Goal: Entertainment & Leisure: Browse casually

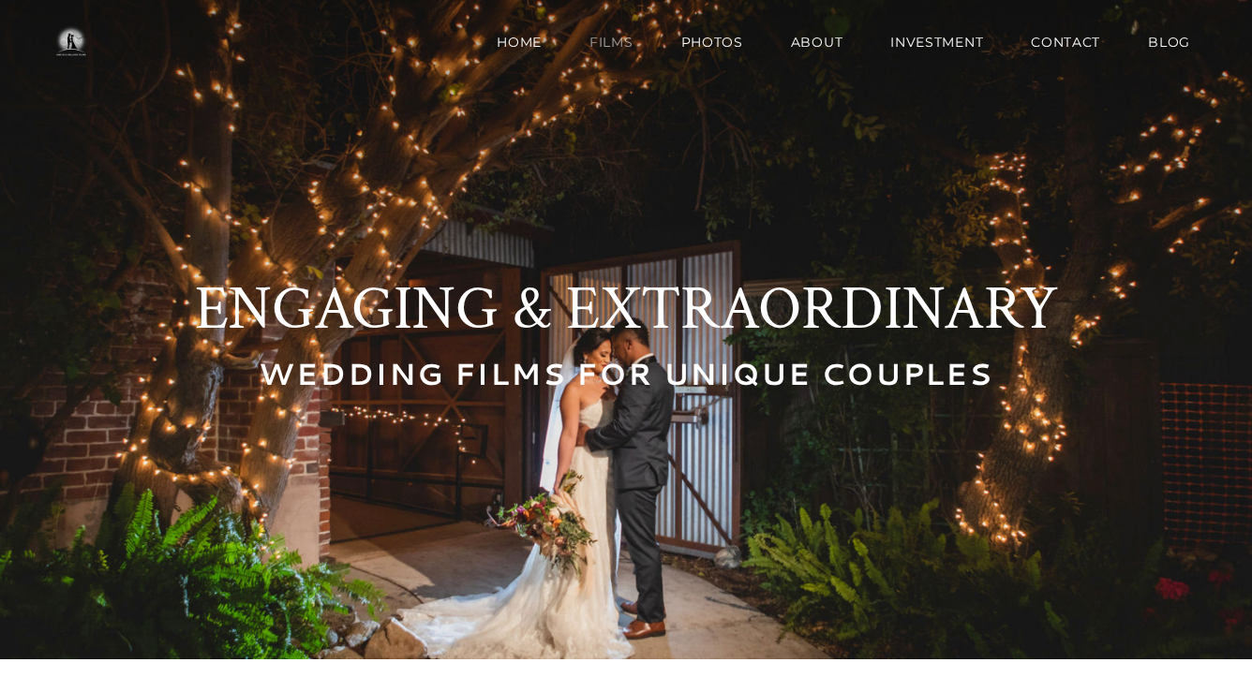
click at [616, 33] on link "Films" at bounding box center [611, 41] width 83 height 37
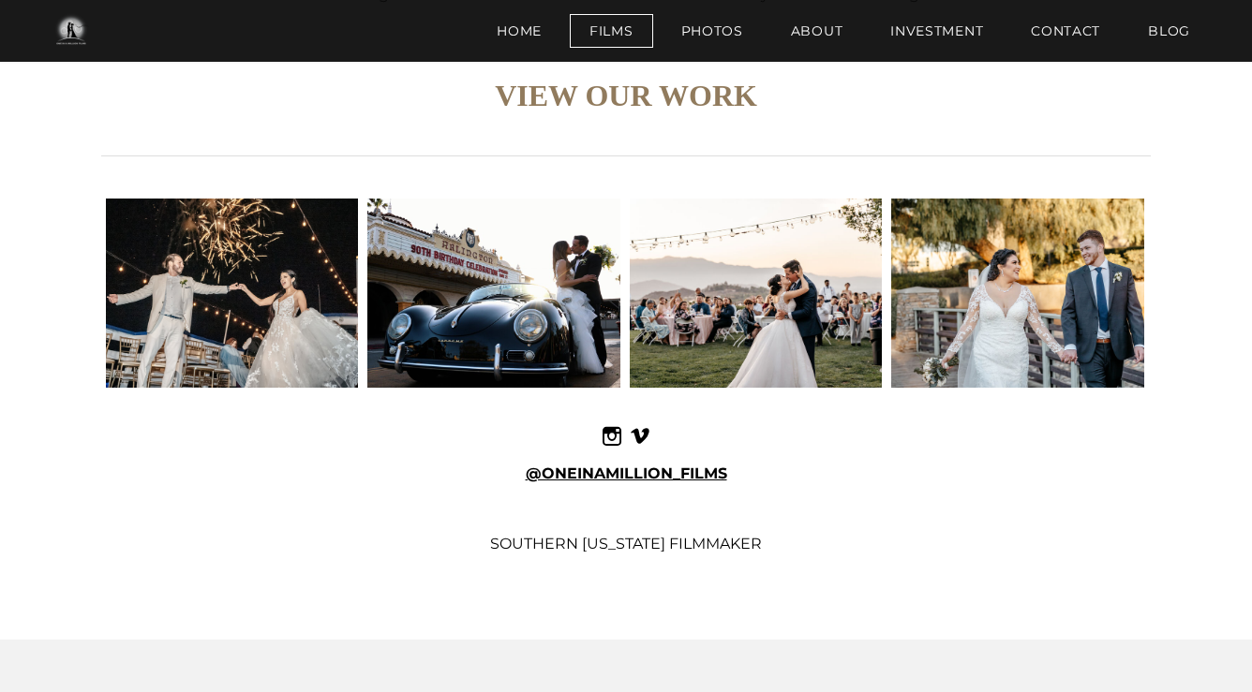
scroll to position [3586, 0]
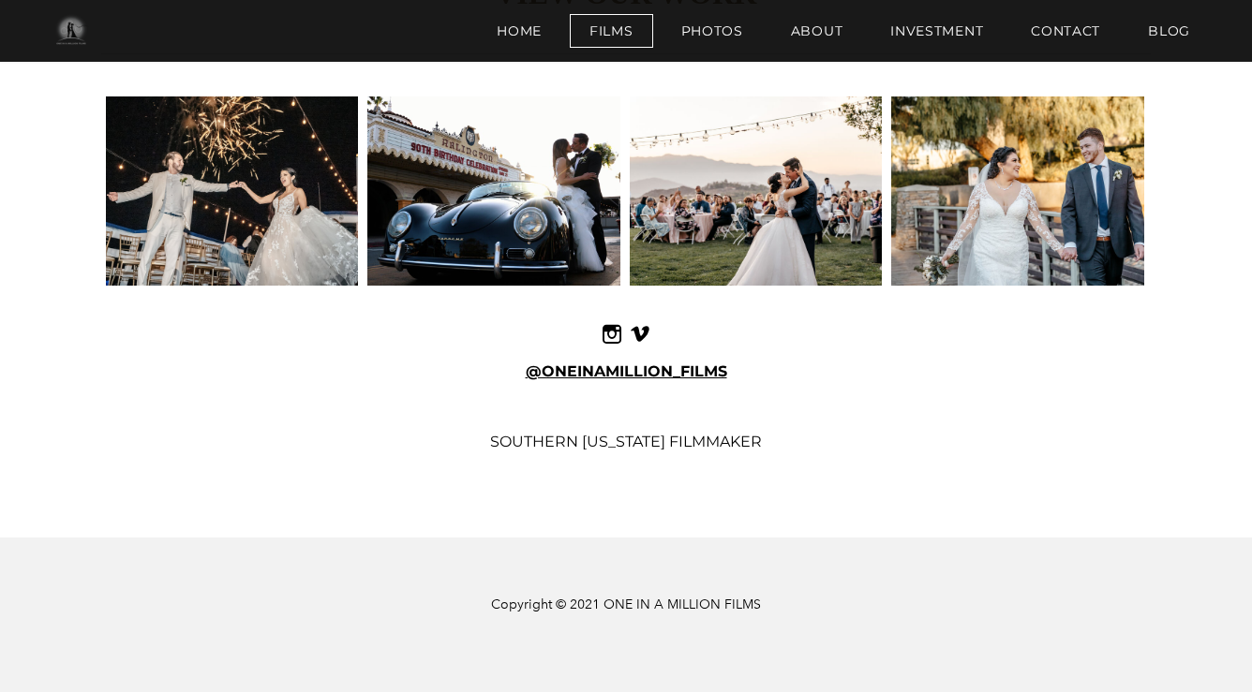
click at [81, 23] on img at bounding box center [70, 30] width 67 height 37
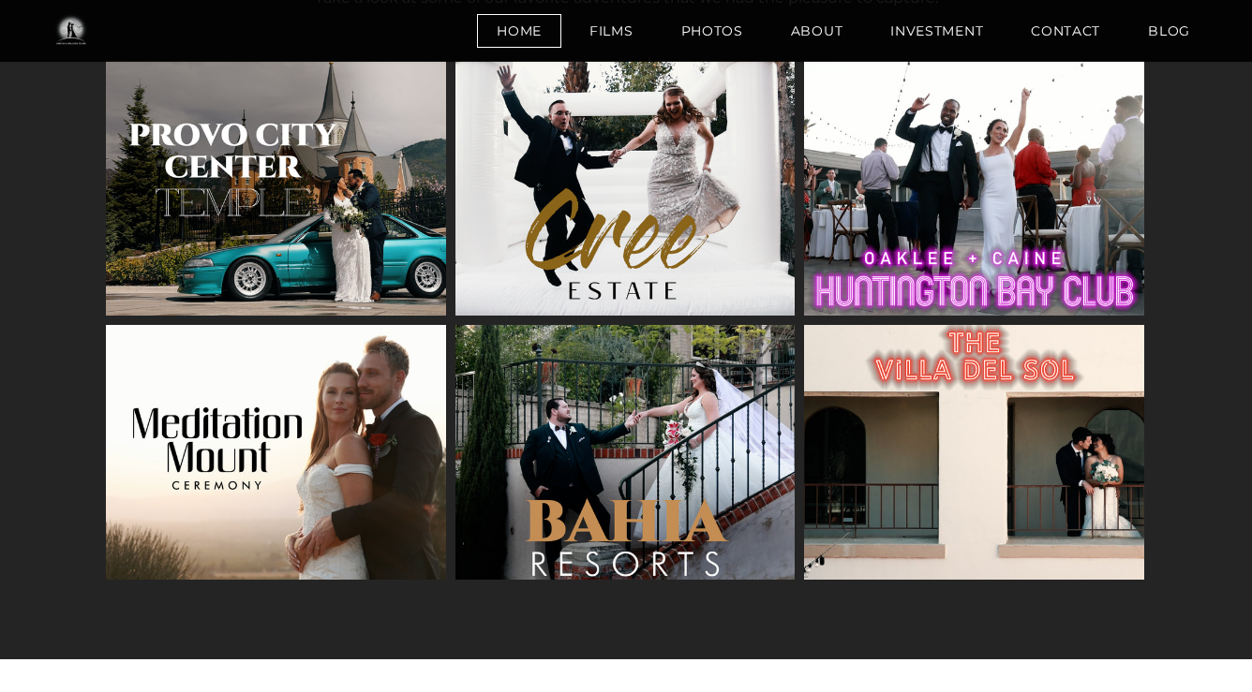
scroll to position [1714, 0]
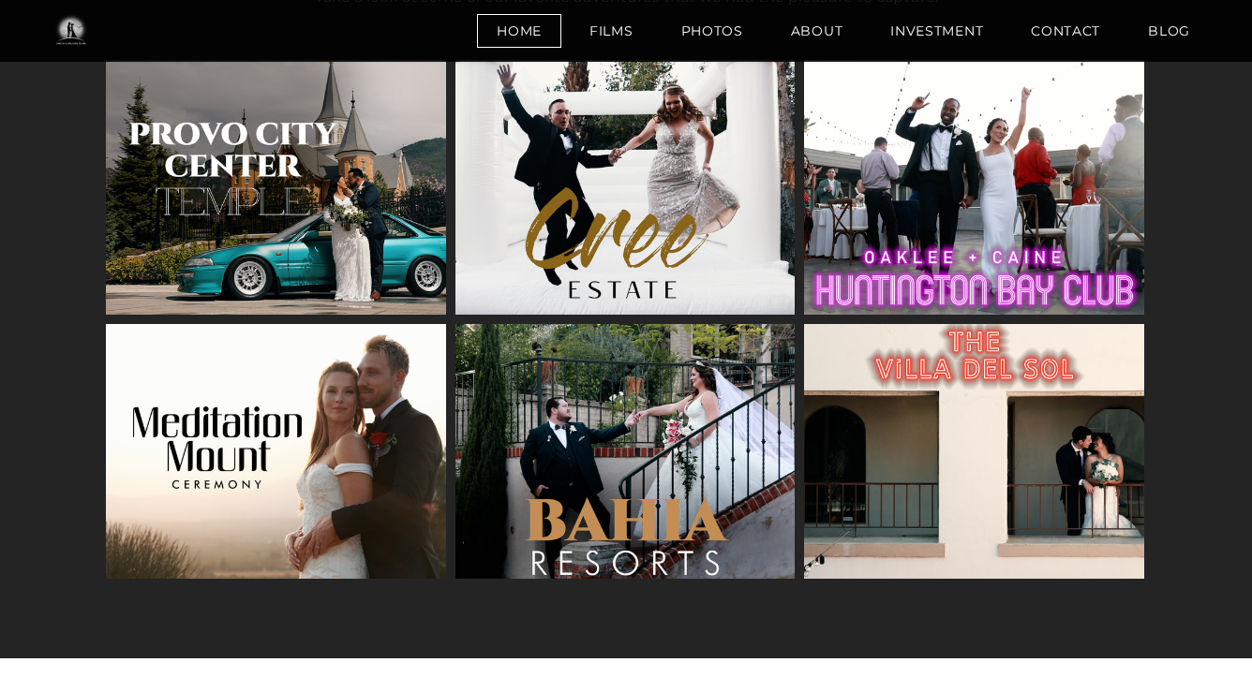
click at [906, 454] on img at bounding box center [974, 451] width 453 height 255
click at [1058, 496] on img at bounding box center [974, 451] width 453 height 255
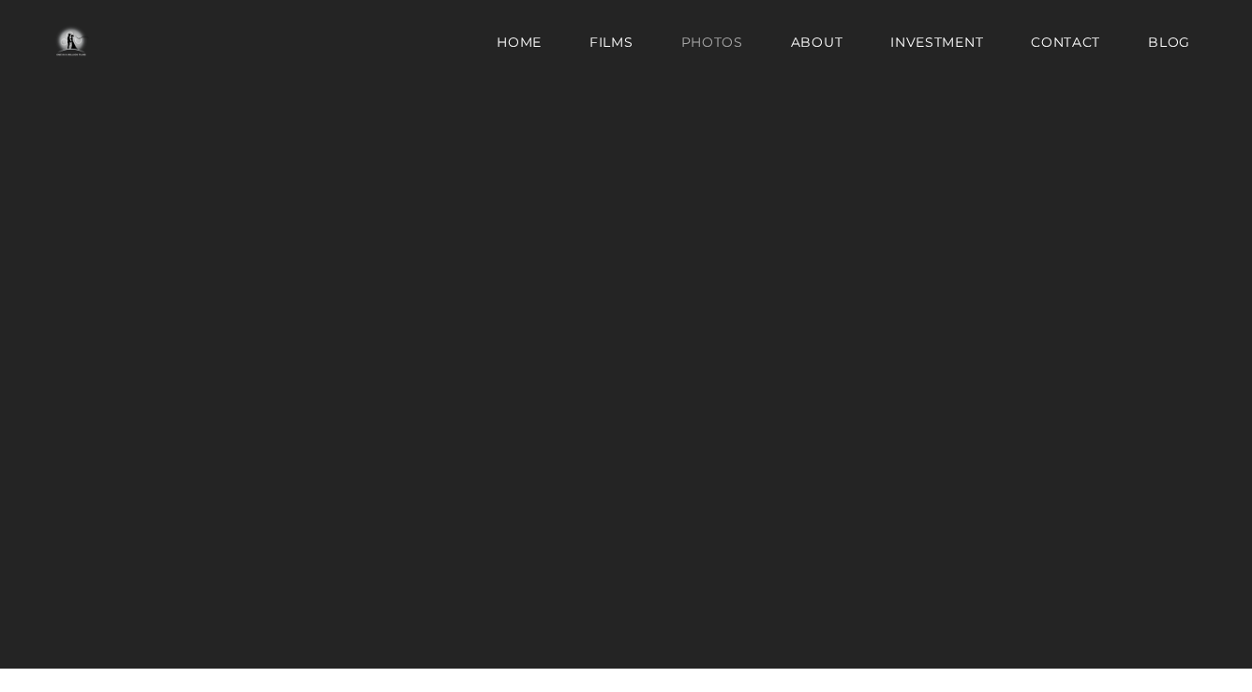
click at [717, 49] on link "Photos" at bounding box center [711, 41] width 101 height 37
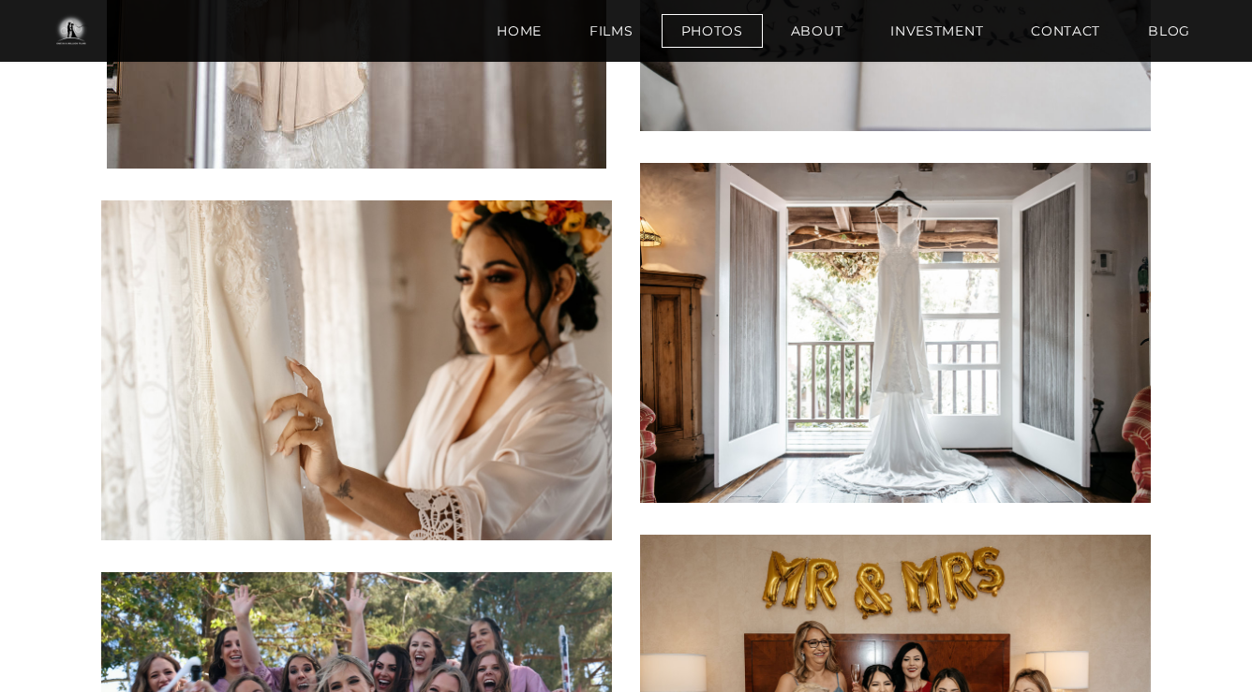
scroll to position [1335, 0]
